Goal: Check status

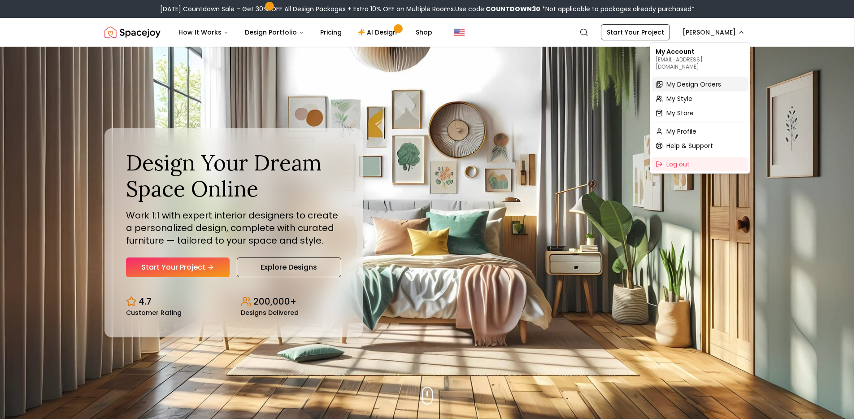
click at [681, 80] on span "My Design Orders" at bounding box center [693, 84] width 55 height 9
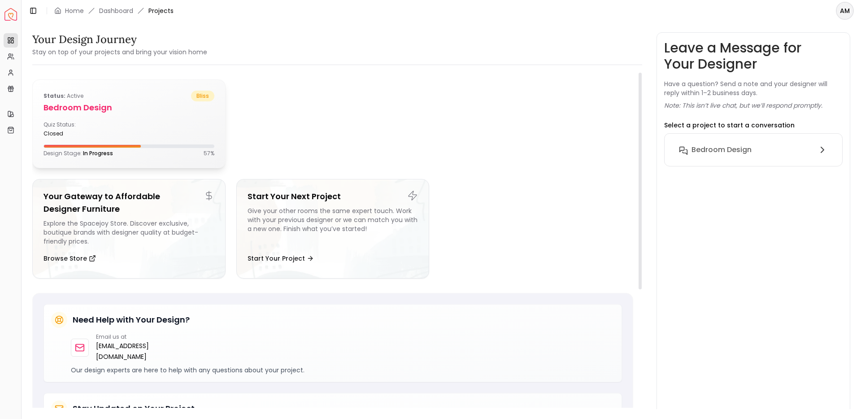
click at [88, 120] on div "Status: active bliss Bedroom design Quiz Status: closed Design Stage: In Progre…" at bounding box center [129, 124] width 192 height 88
